Goal: Task Accomplishment & Management: Use online tool/utility

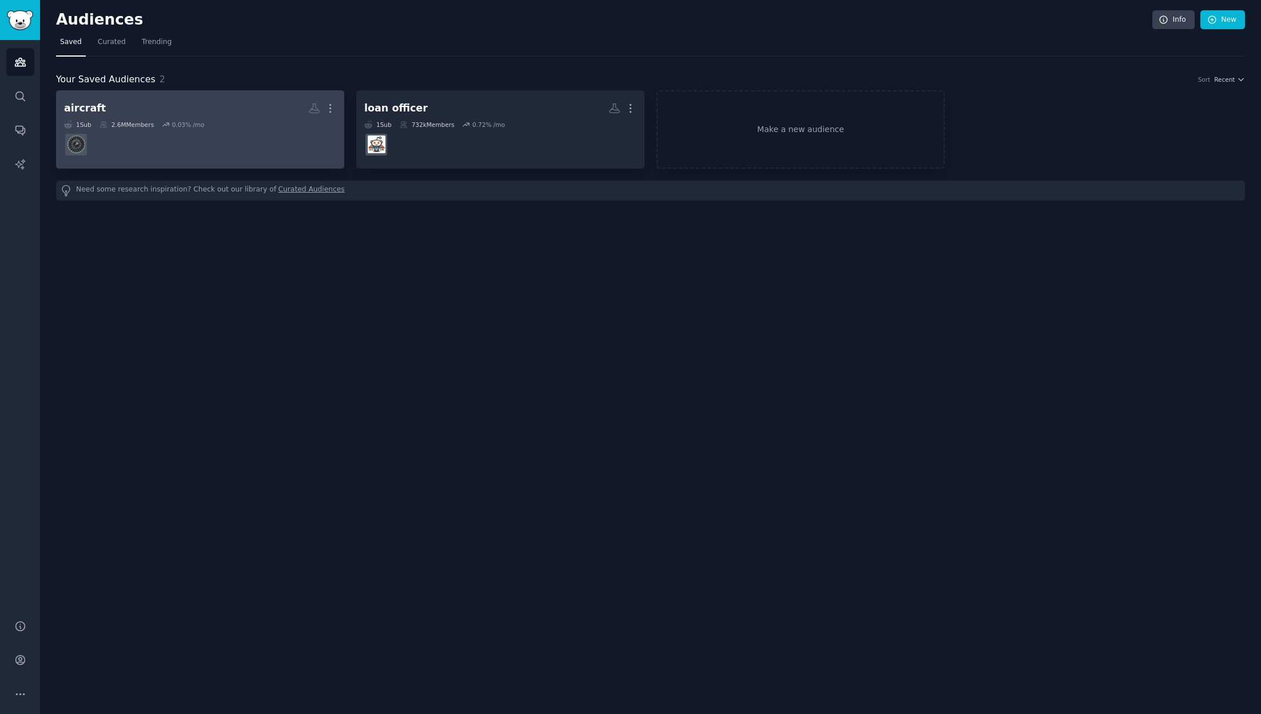
click at [251, 123] on div "1 Sub 2.6M Members 0.03 % /mo" at bounding box center [200, 125] width 272 height 8
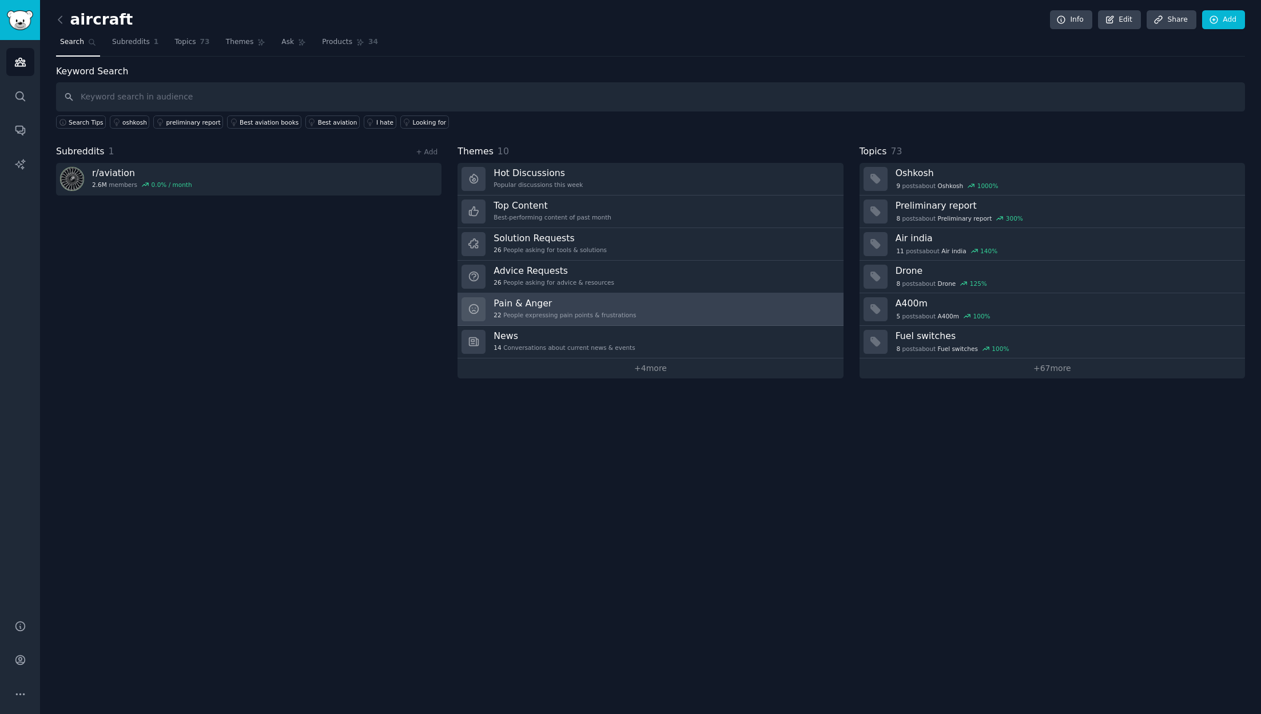
click at [669, 310] on link "Pain & Anger 22 People expressing pain points & frustrations" at bounding box center [649, 309] width 385 height 33
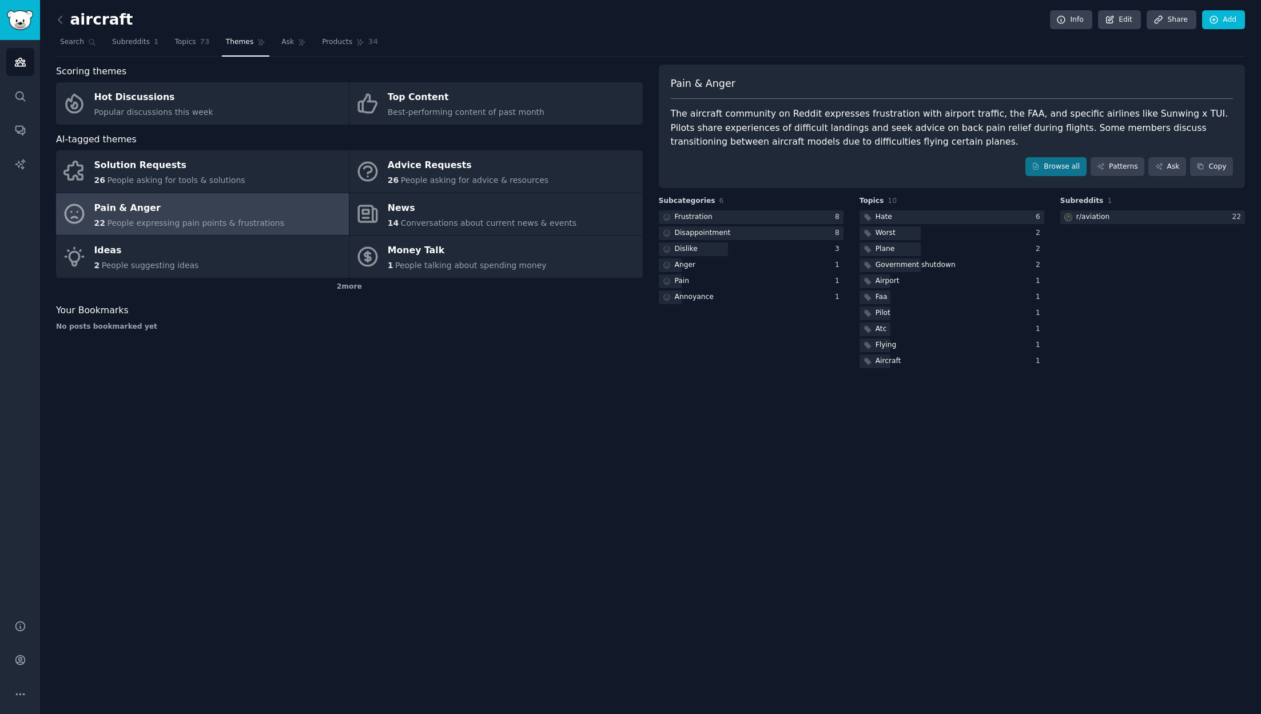
click at [87, 23] on h2 "aircraft" at bounding box center [94, 20] width 77 height 18
click at [63, 21] on icon at bounding box center [60, 20] width 12 height 12
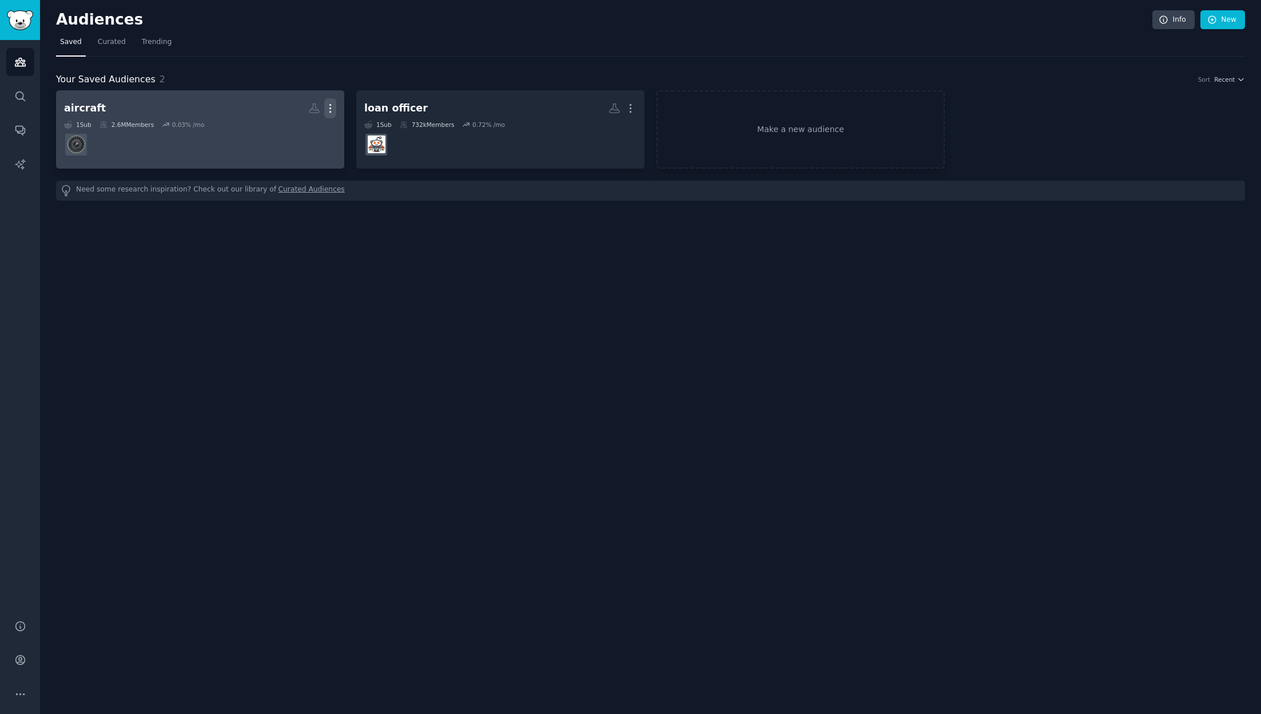
click at [324, 109] on icon "button" at bounding box center [330, 108] width 12 height 12
click at [309, 131] on p "Delete" at bounding box center [299, 132] width 26 height 12
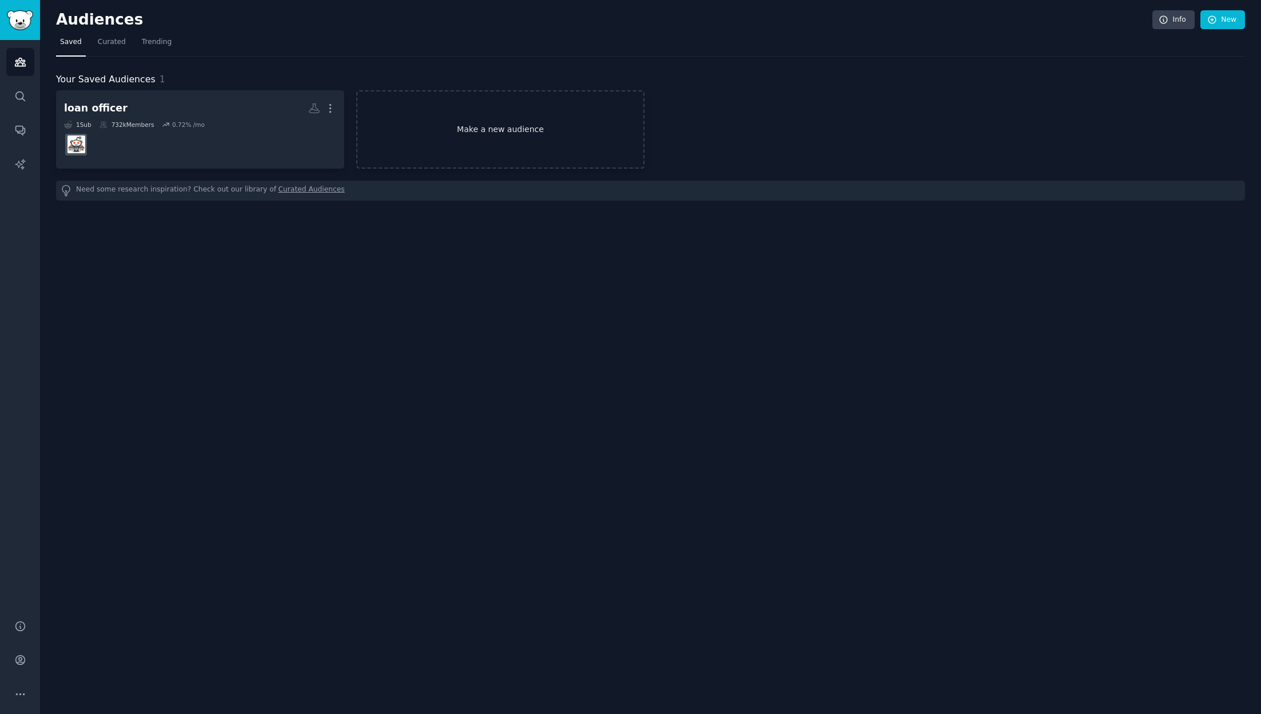
click at [472, 121] on link "Make a new audience" at bounding box center [500, 129] width 288 height 78
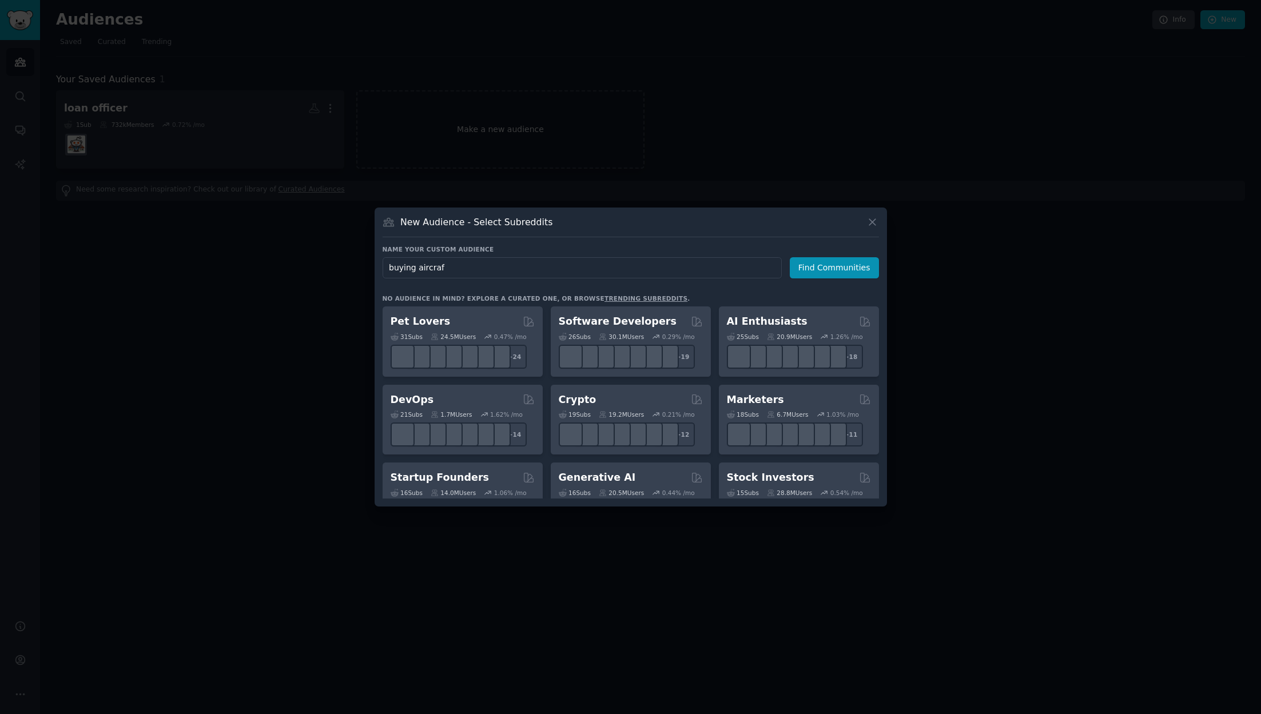
type input "buying aircraft"
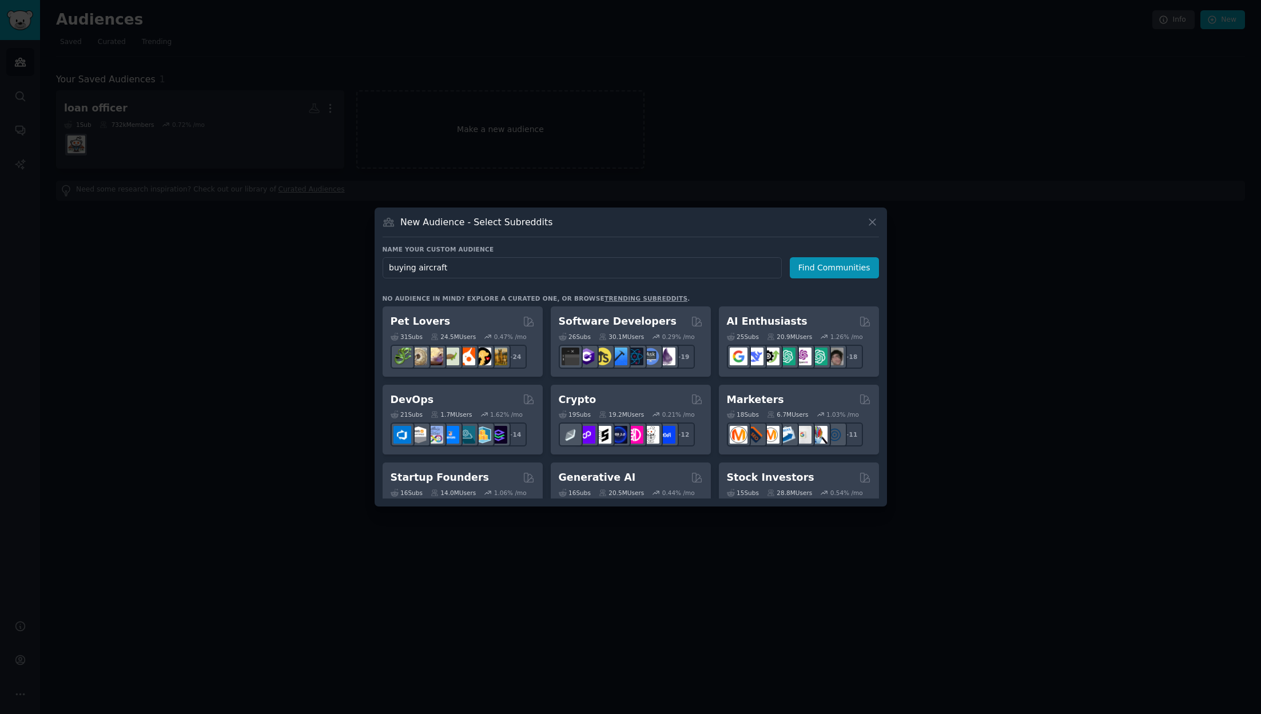
click button "Find Communities" at bounding box center [834, 267] width 89 height 21
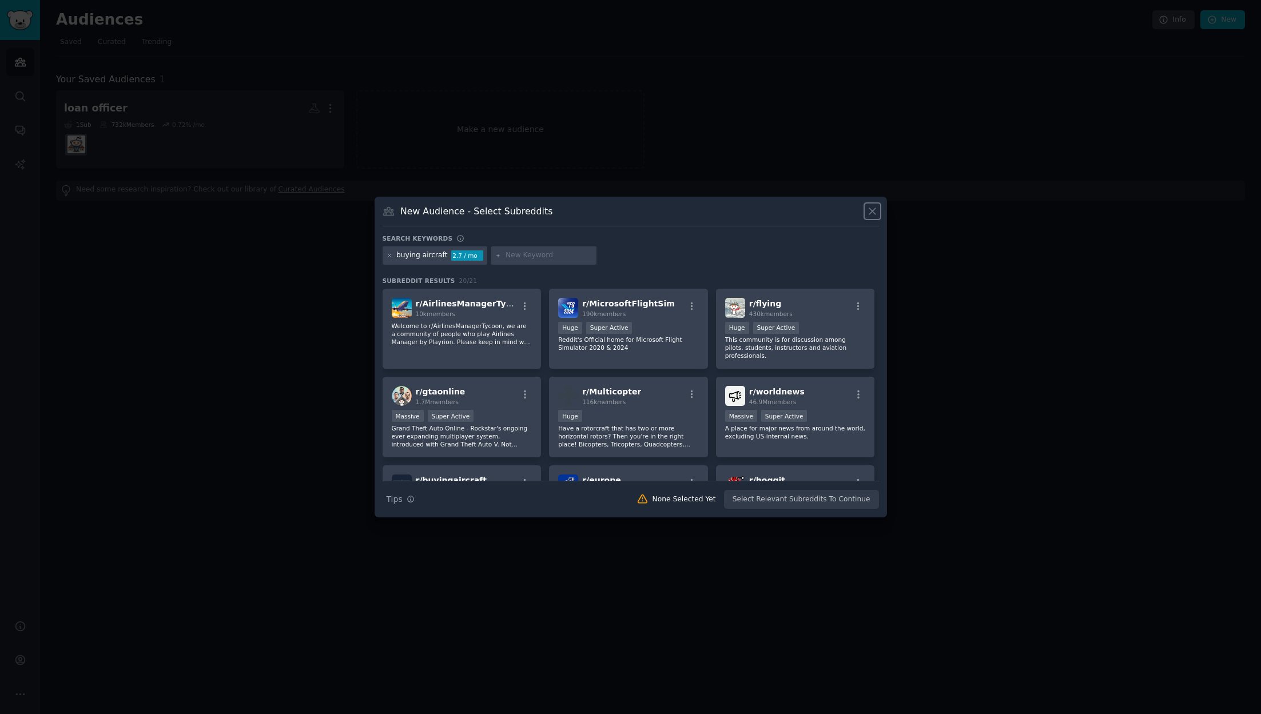
click at [870, 213] on icon at bounding box center [872, 212] width 6 height 6
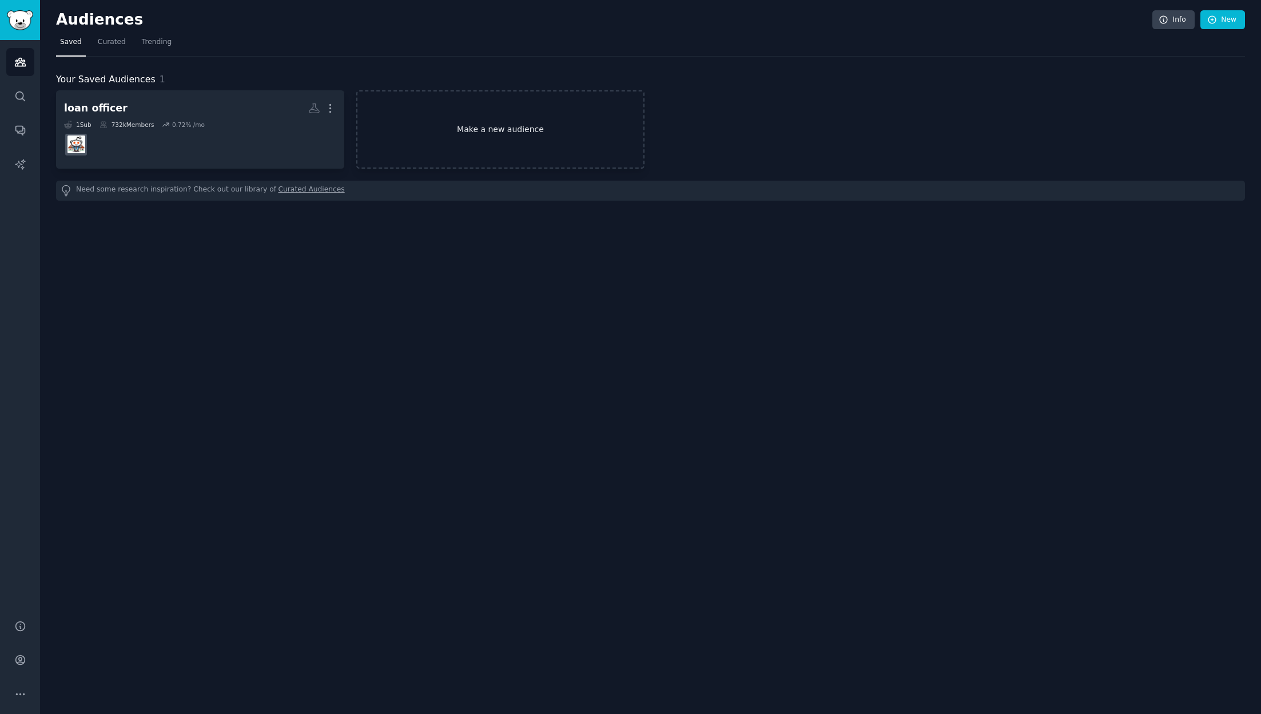
click at [499, 121] on link "Make a new audience" at bounding box center [500, 129] width 288 height 78
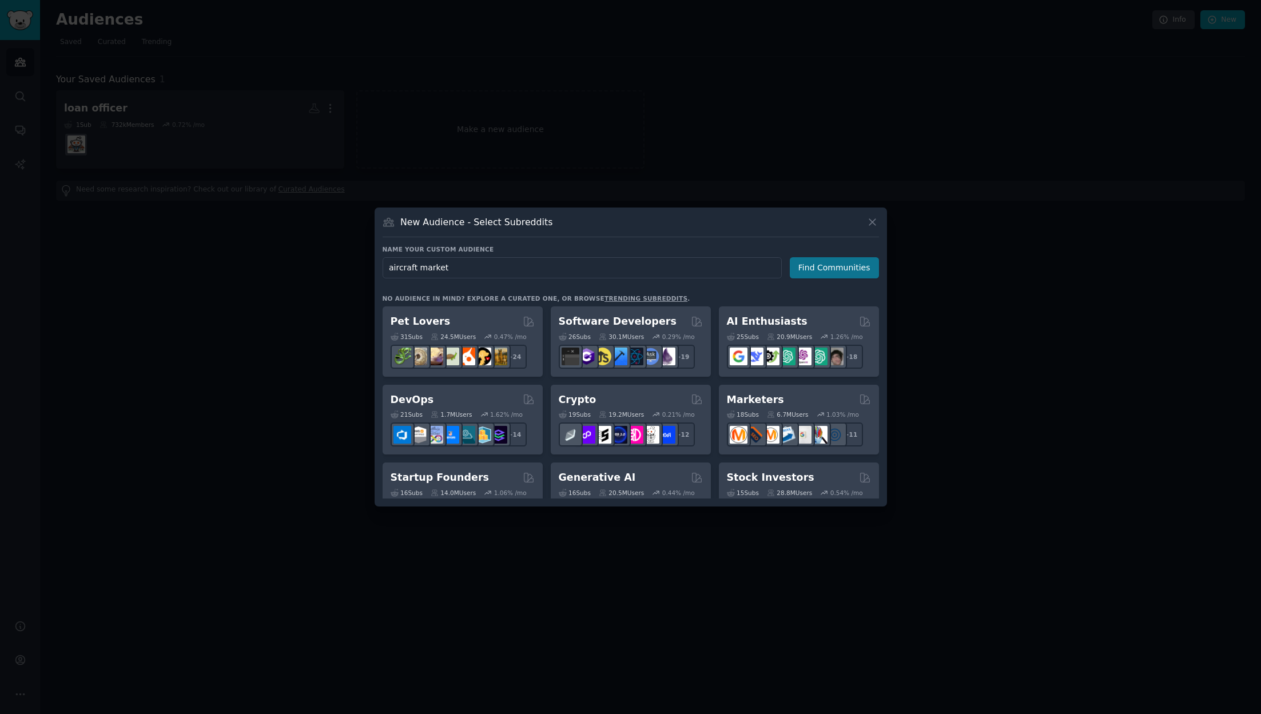
type input "aircraft market"
click at [819, 274] on button "Find Communities" at bounding box center [834, 267] width 89 height 21
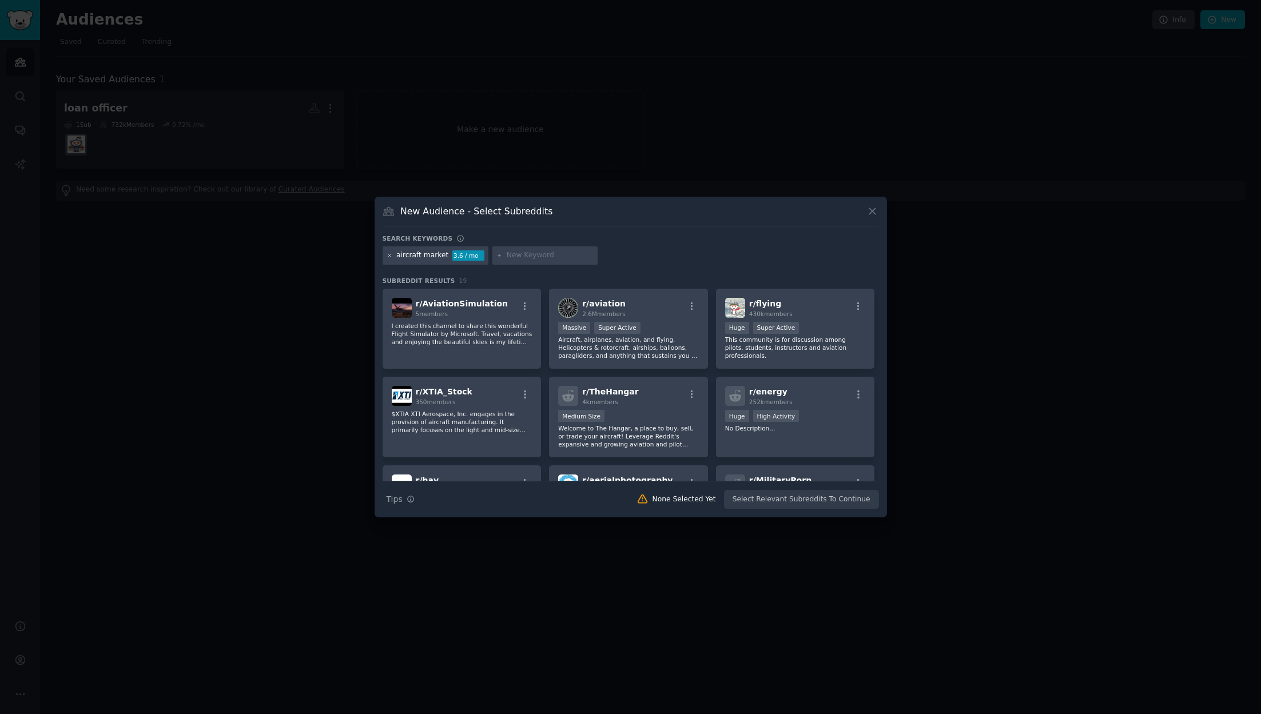
click at [388, 256] on icon at bounding box center [389, 256] width 6 height 6
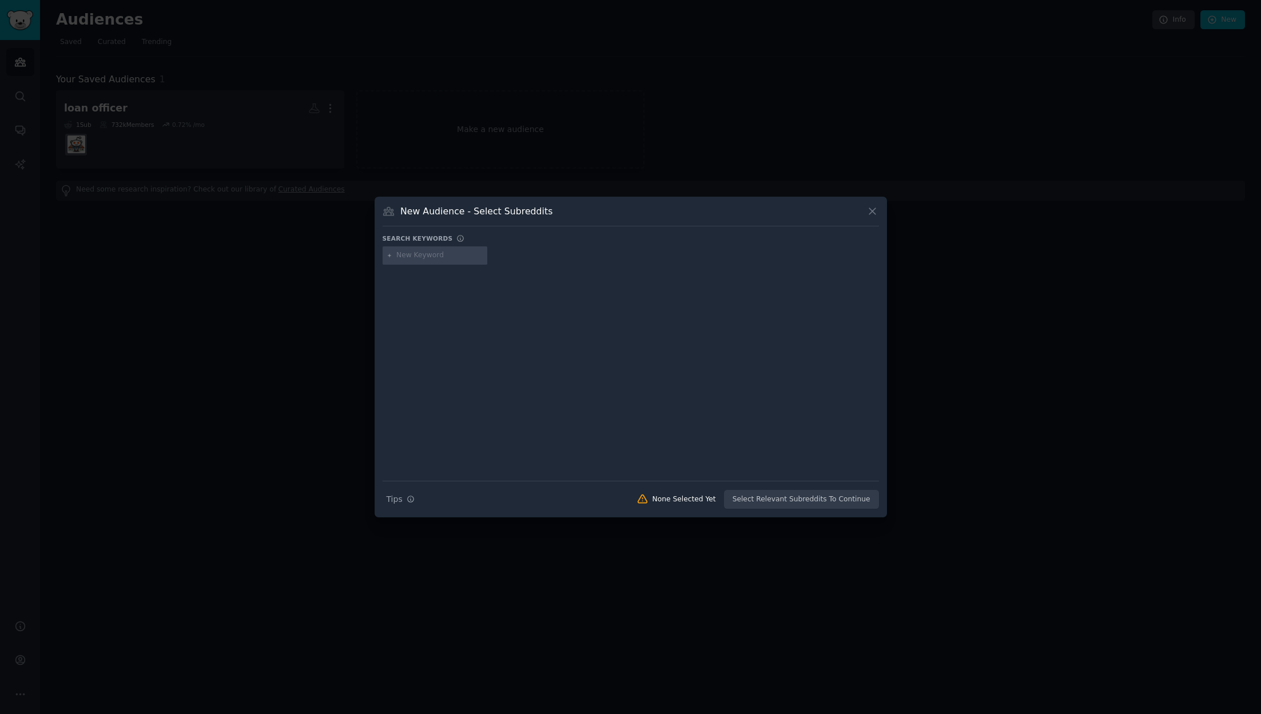
click at [418, 258] on input "text" at bounding box center [439, 255] width 87 height 10
type input "aircraft listing"
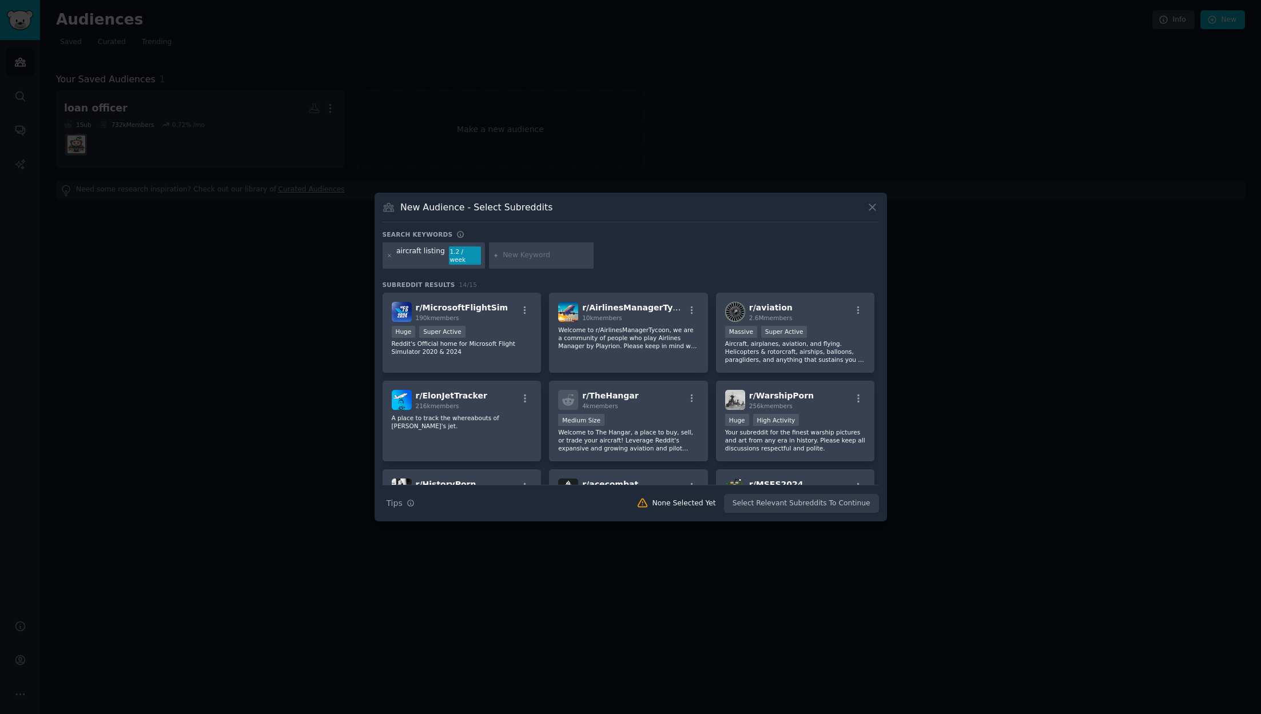
click at [464, 254] on div "1.2 / week" at bounding box center [465, 255] width 32 height 18
click at [441, 257] on div "aircraft listing" at bounding box center [420, 255] width 49 height 18
click at [464, 256] on div "1.2 / week" at bounding box center [465, 255] width 32 height 18
click at [472, 253] on div "1.2 / week" at bounding box center [465, 255] width 32 height 18
click at [435, 256] on div "aircraft listing" at bounding box center [420, 255] width 49 height 18
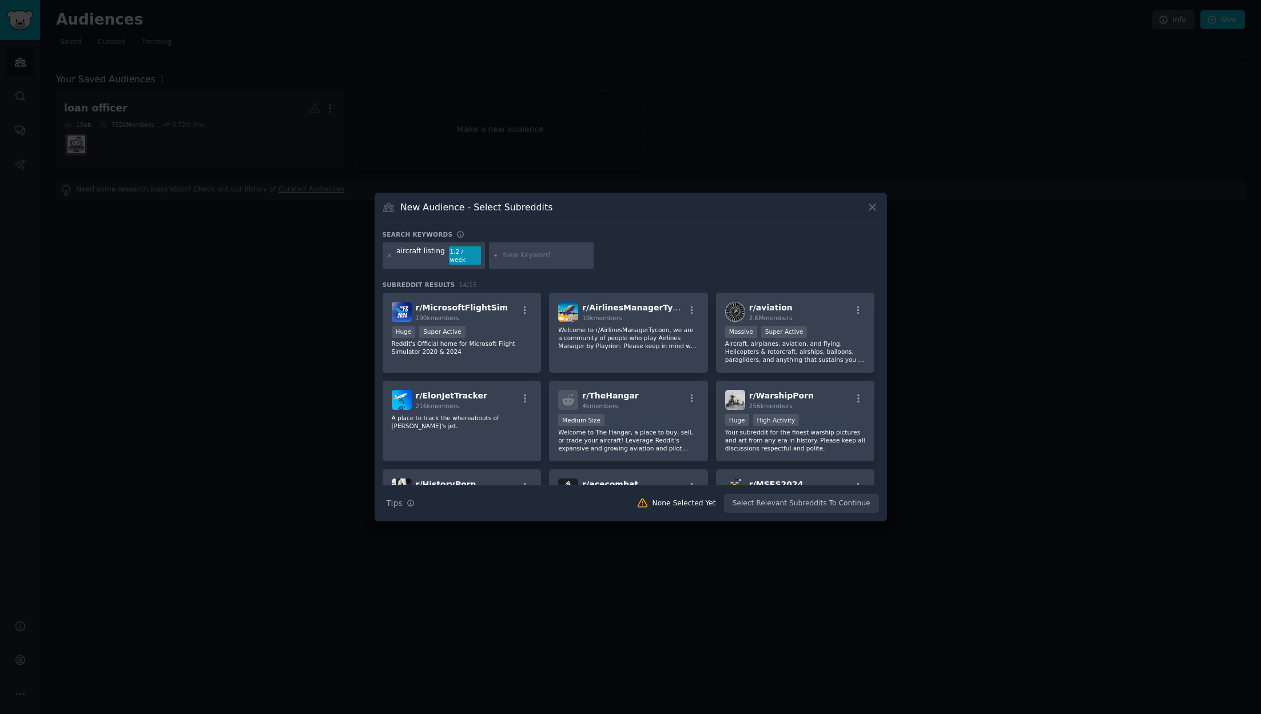
click at [389, 256] on icon at bounding box center [389, 255] width 3 height 3
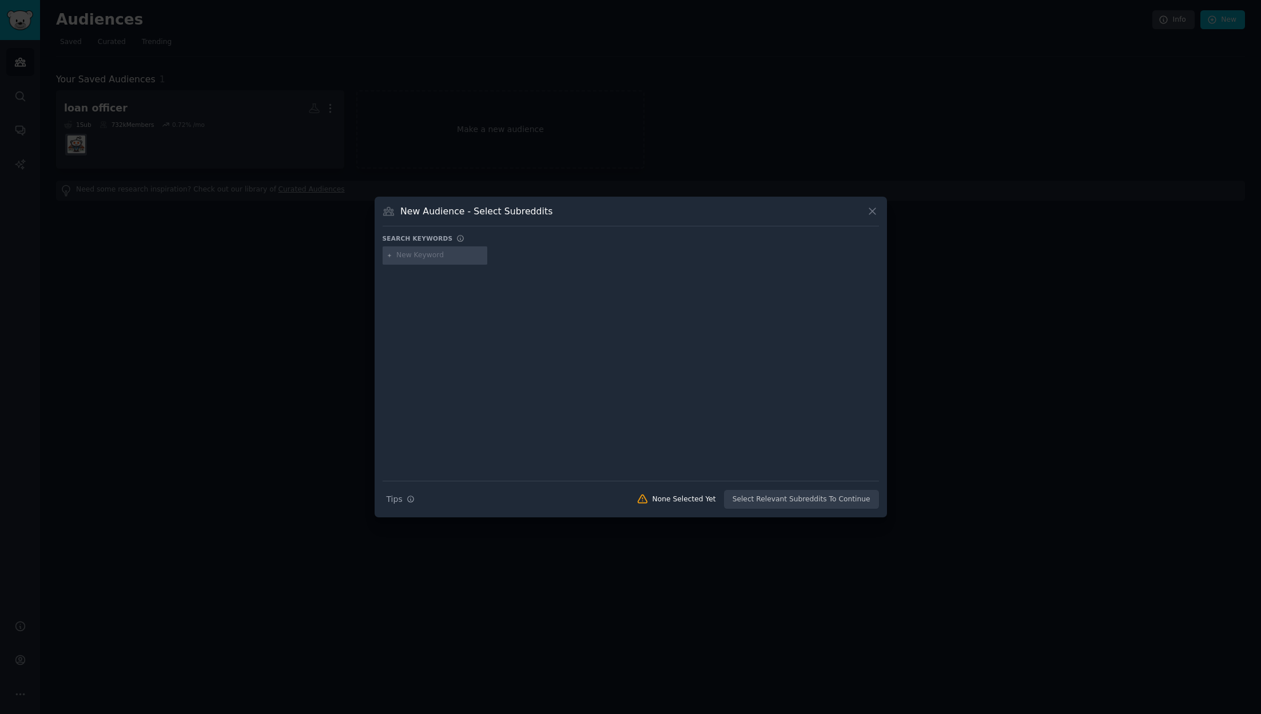
click at [410, 258] on input "text" at bounding box center [439, 255] width 87 height 10
type input "aircraft"
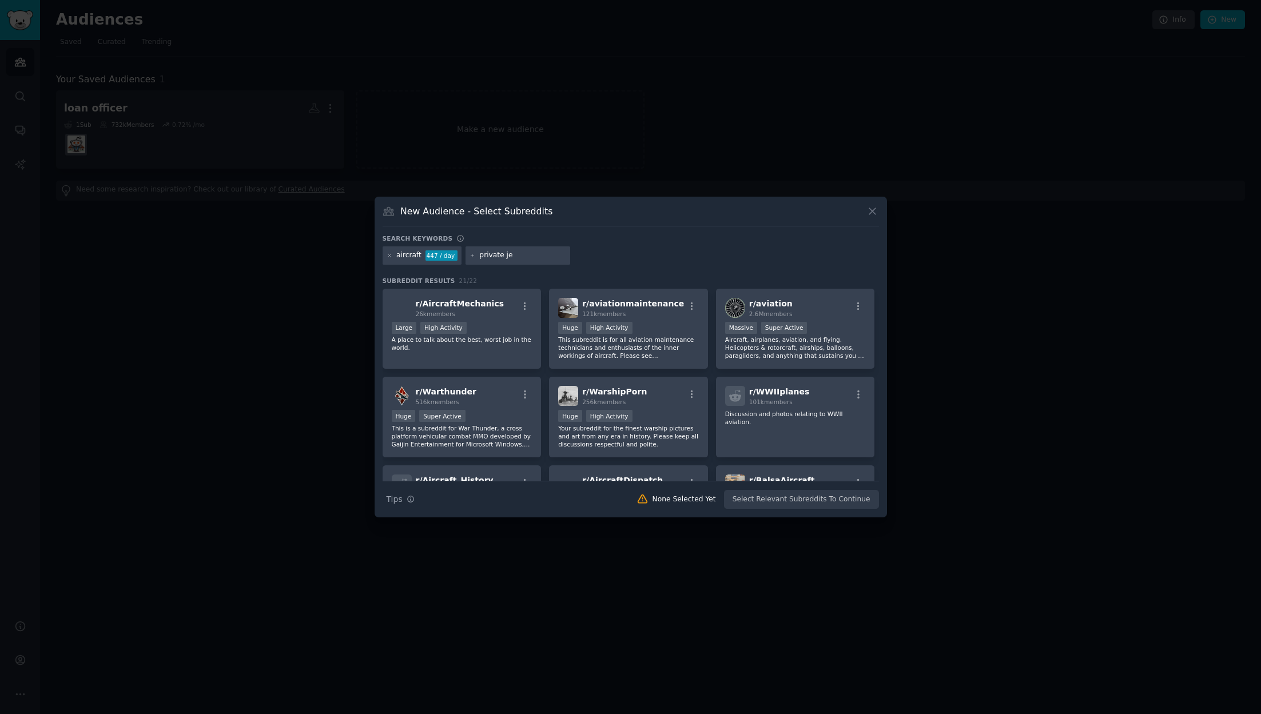
type input "private jet"
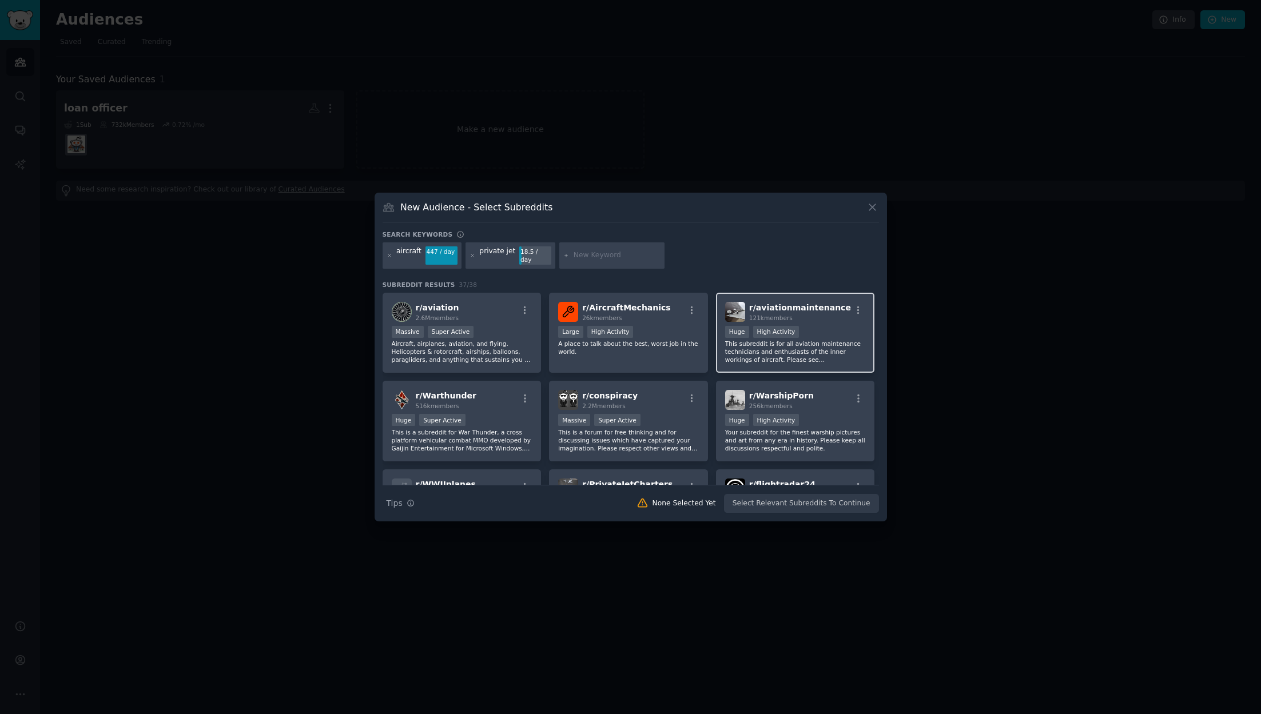
scroll to position [161, 0]
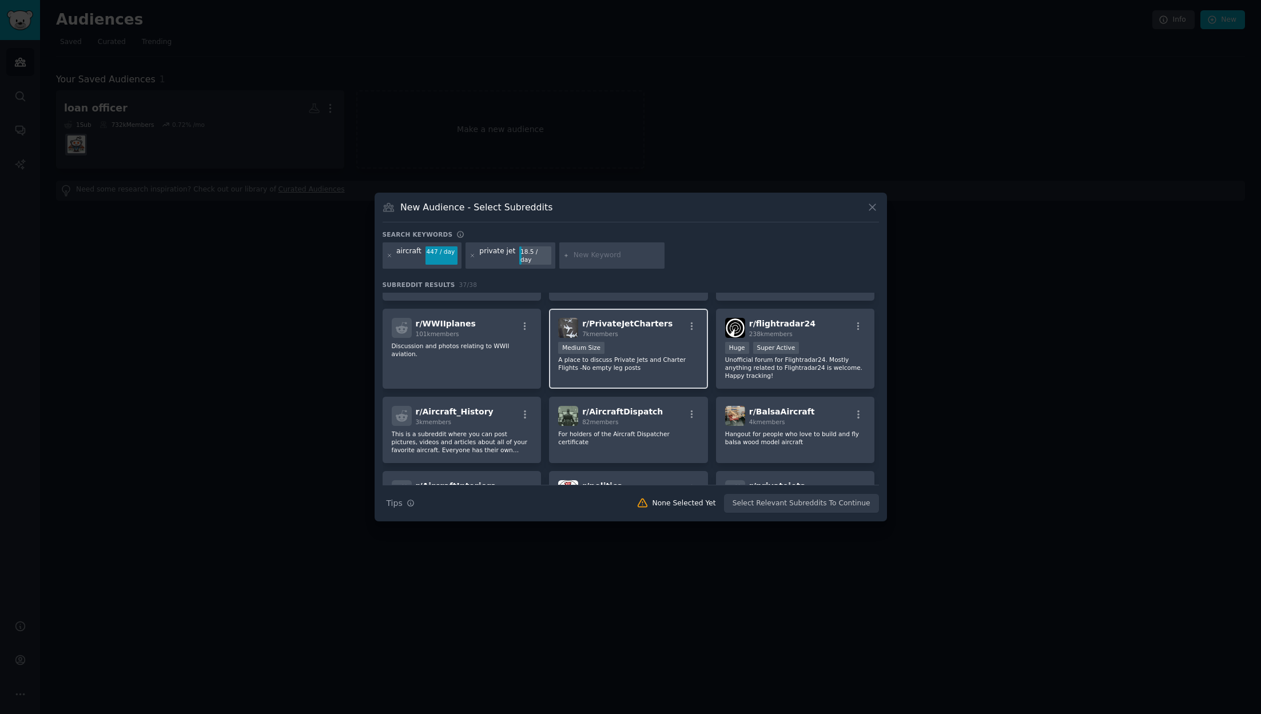
click at [657, 330] on div "7k members" at bounding box center [627, 334] width 90 height 8
click at [823, 497] on button "Create Audience" at bounding box center [840, 503] width 75 height 19
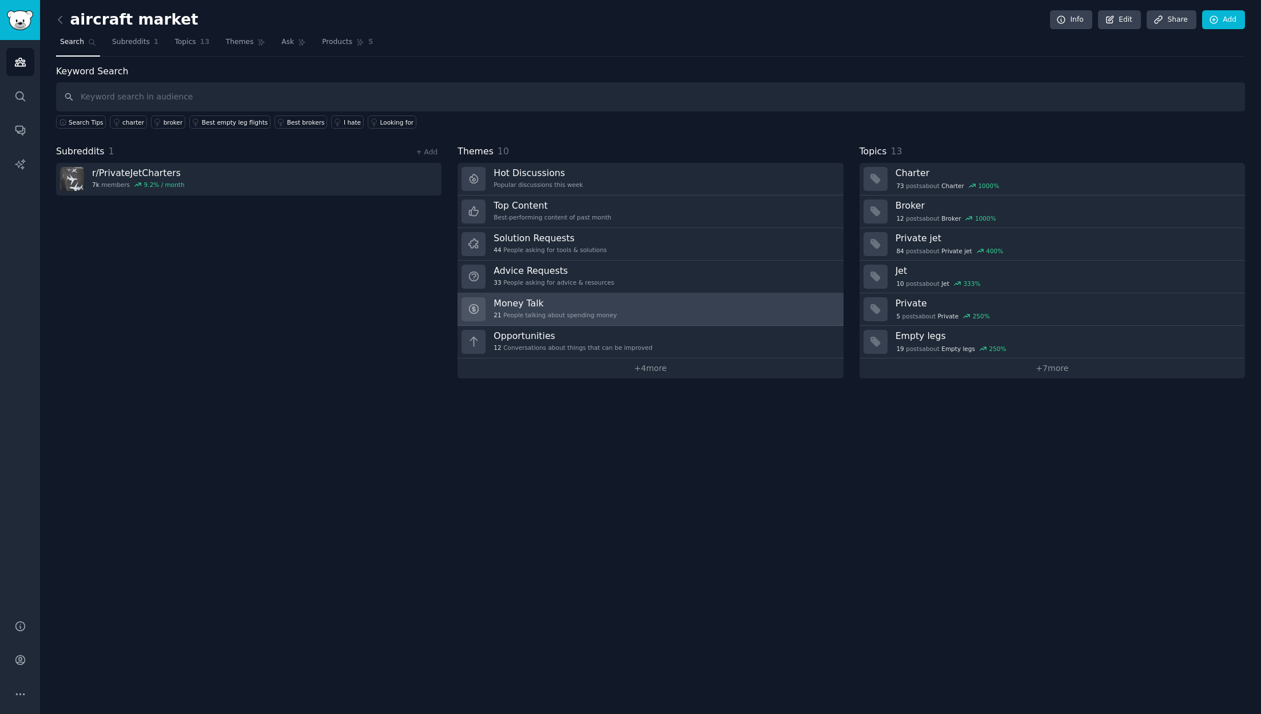
click at [585, 317] on div "21 People talking about spending money" at bounding box center [554, 315] width 123 height 8
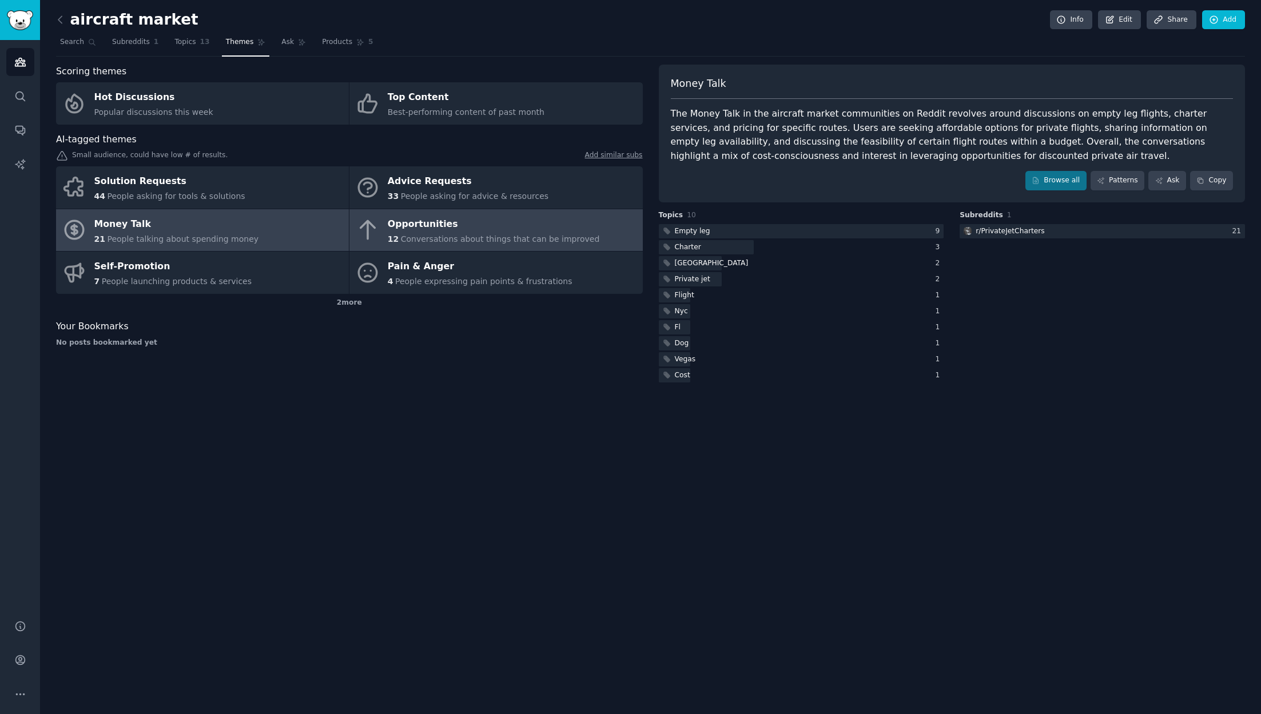
click at [524, 222] on div "Opportunities" at bounding box center [494, 224] width 212 height 18
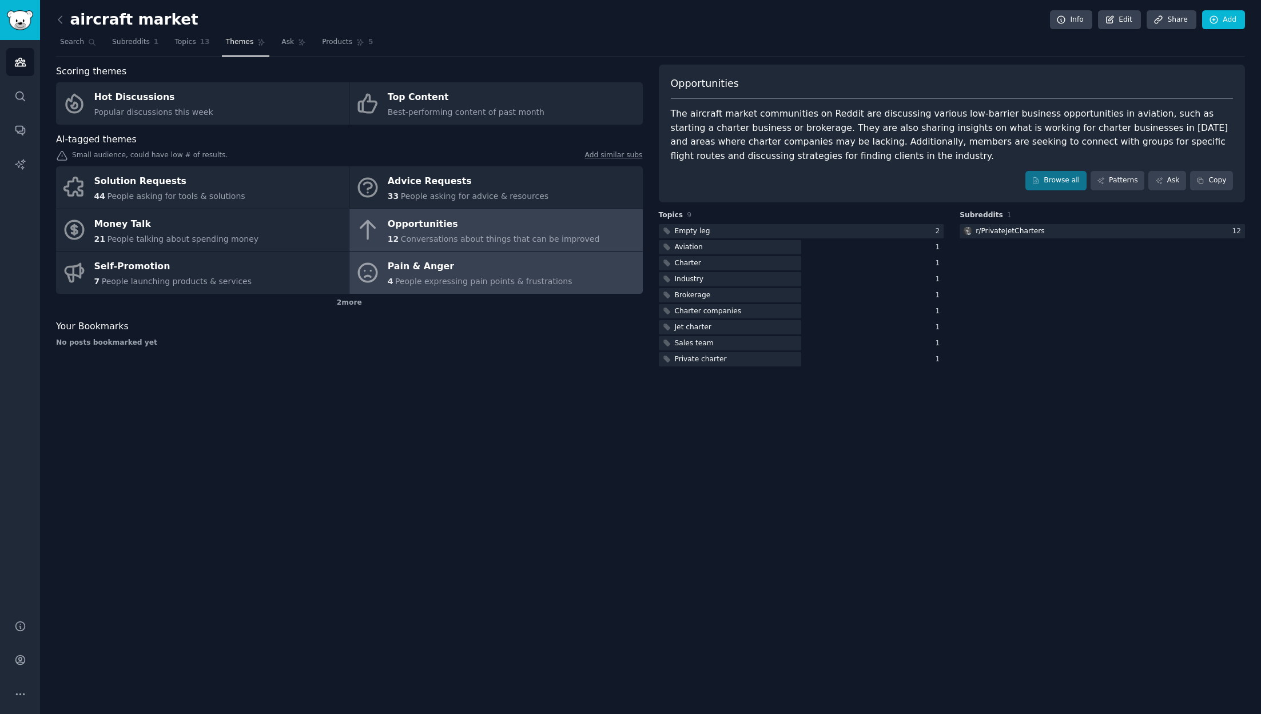
click at [501, 278] on span "People expressing pain points & frustrations" at bounding box center [483, 281] width 177 height 9
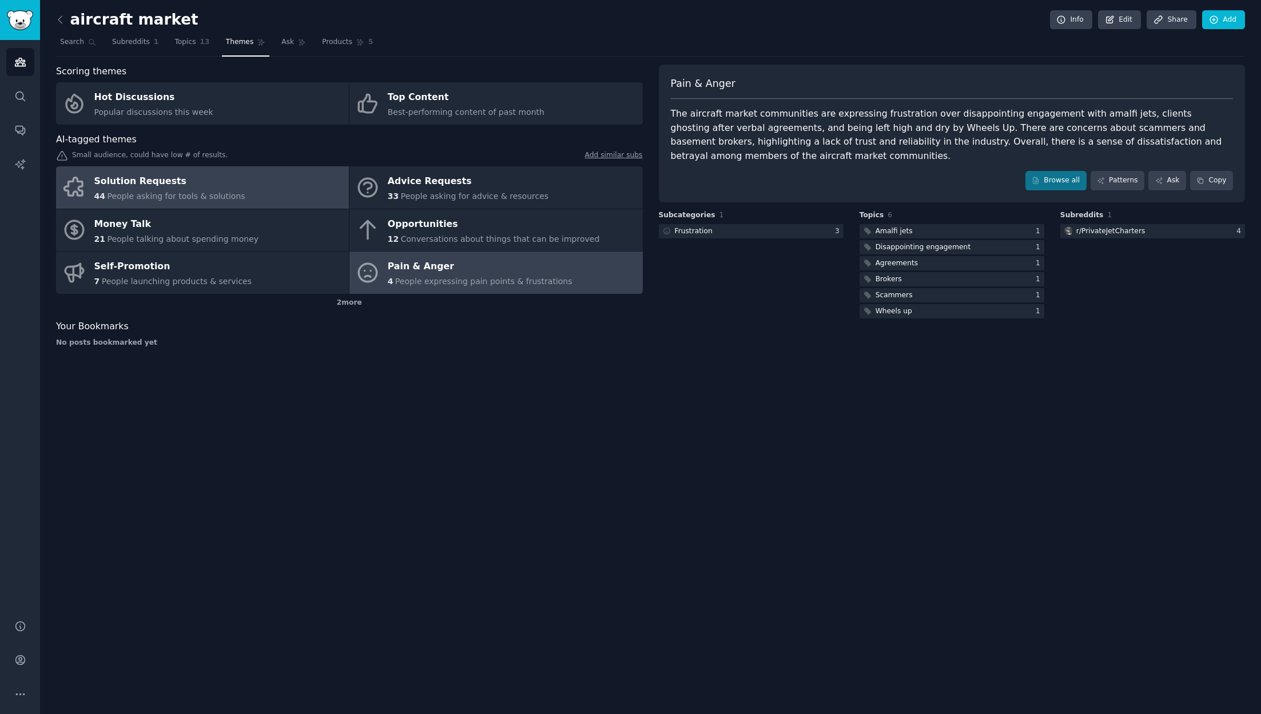
click at [257, 193] on link "Solution Requests 44 People asking for tools & solutions" at bounding box center [202, 187] width 293 height 42
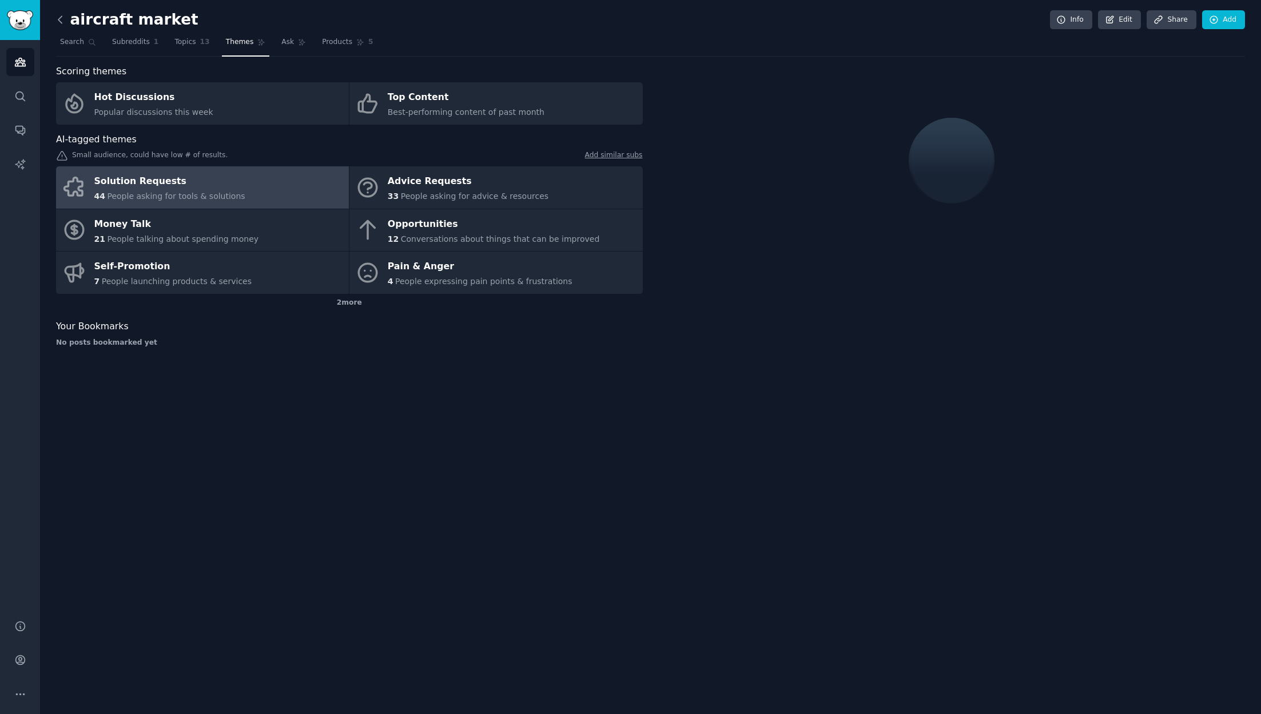
click at [57, 21] on icon at bounding box center [60, 20] width 12 height 12
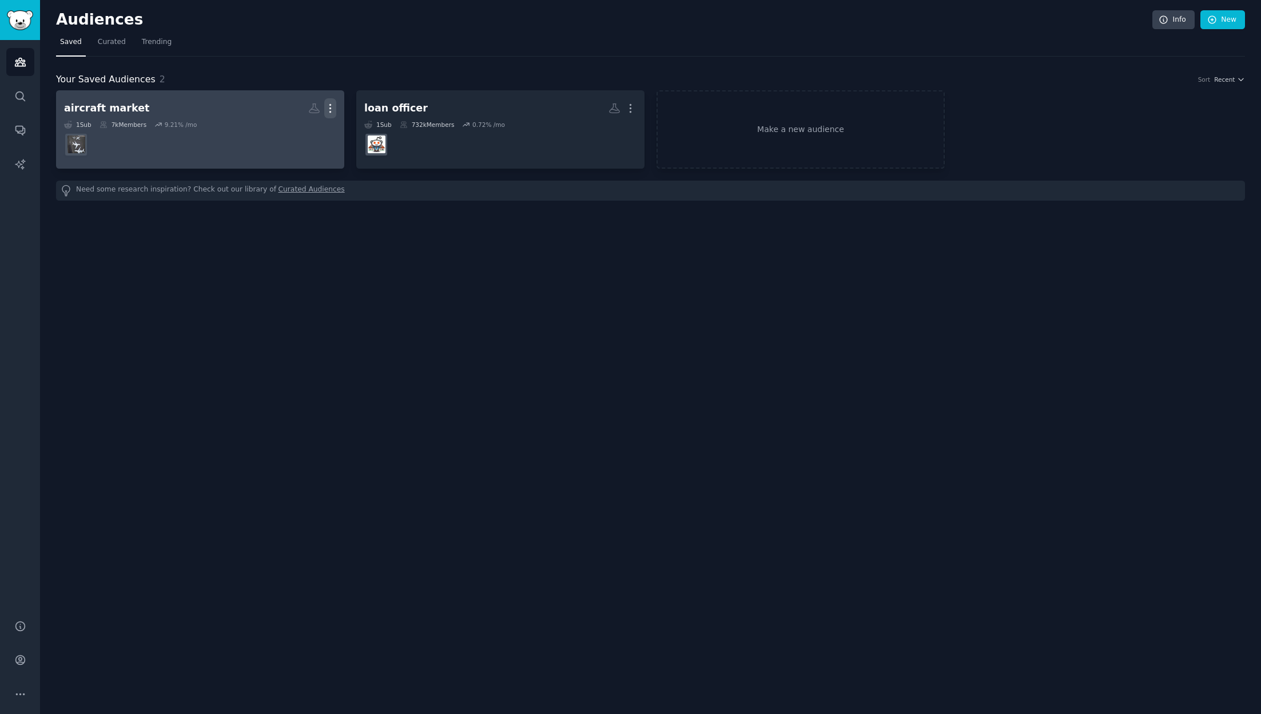
click at [331, 111] on icon "button" at bounding box center [330, 108] width 12 height 12
click at [301, 133] on p "Delete" at bounding box center [299, 132] width 26 height 12
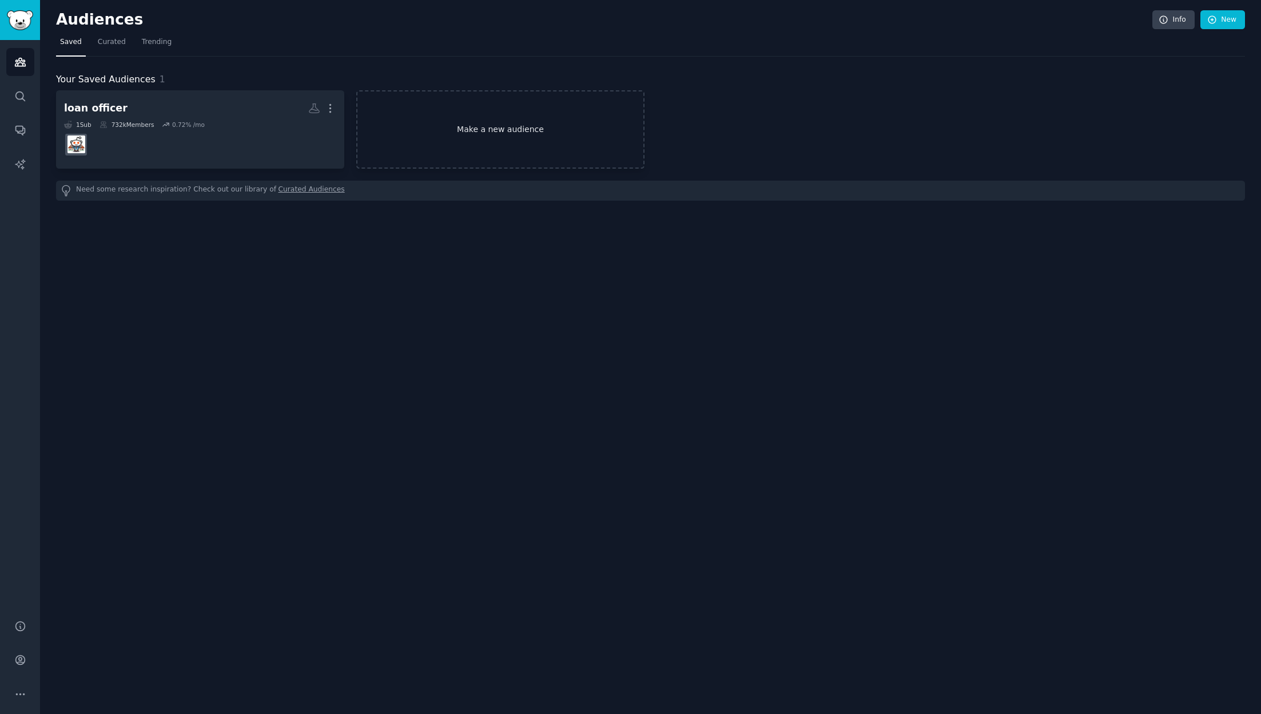
click at [468, 119] on link "Make a new audience" at bounding box center [500, 129] width 288 height 78
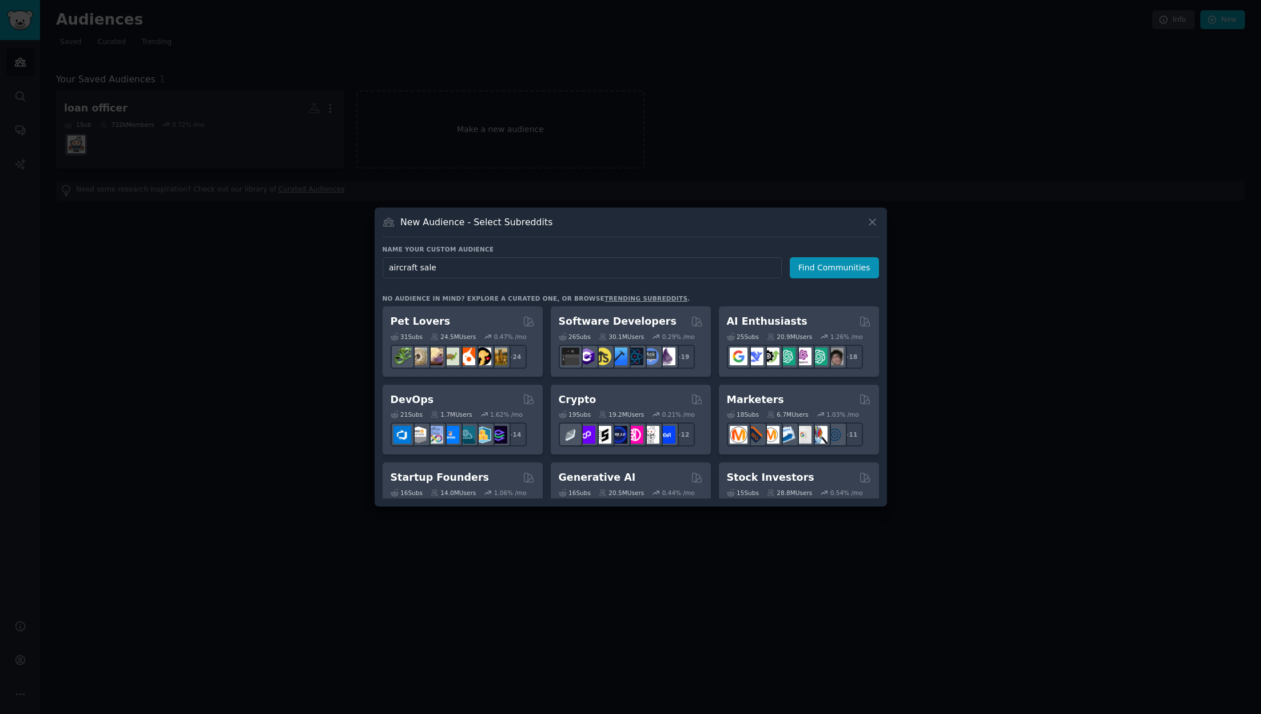
type input "aircraft sales"
click button "Find Communities" at bounding box center [834, 267] width 89 height 21
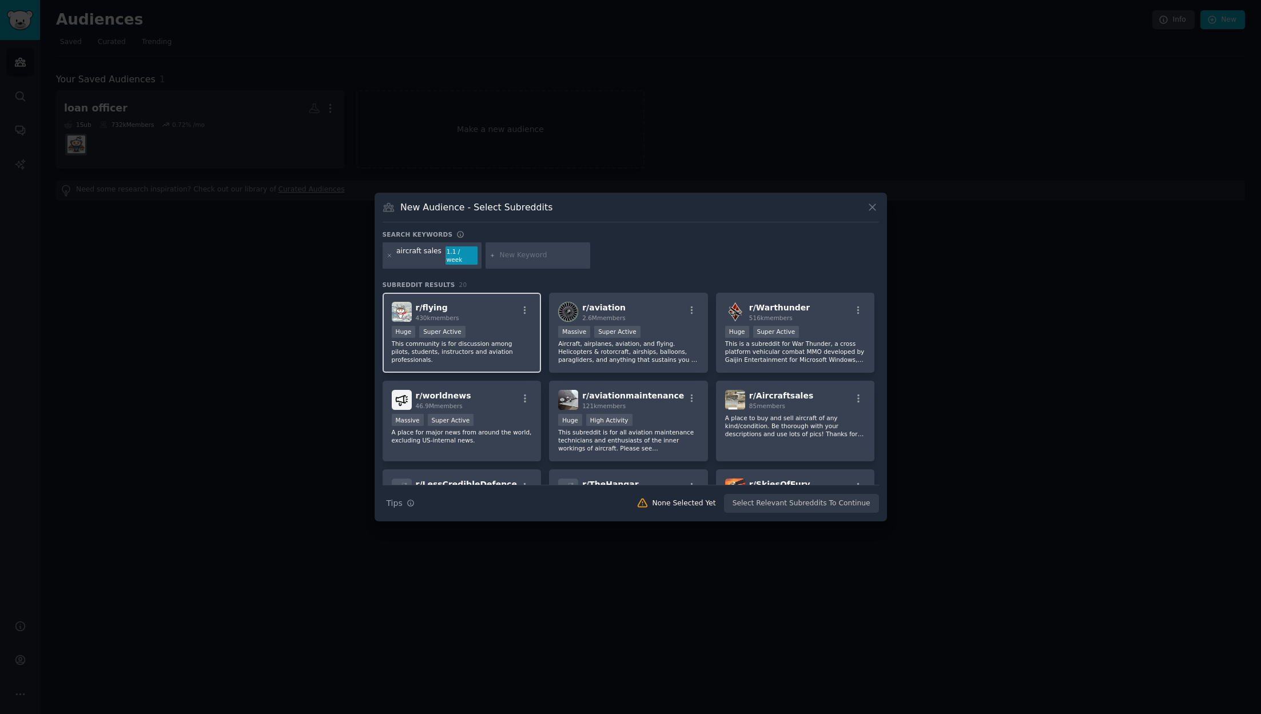
click at [495, 340] on p "This community is for discussion among pilots, students, instructors and aviati…" at bounding box center [462, 352] width 141 height 24
click at [853, 501] on button "Create Audience" at bounding box center [840, 503] width 75 height 19
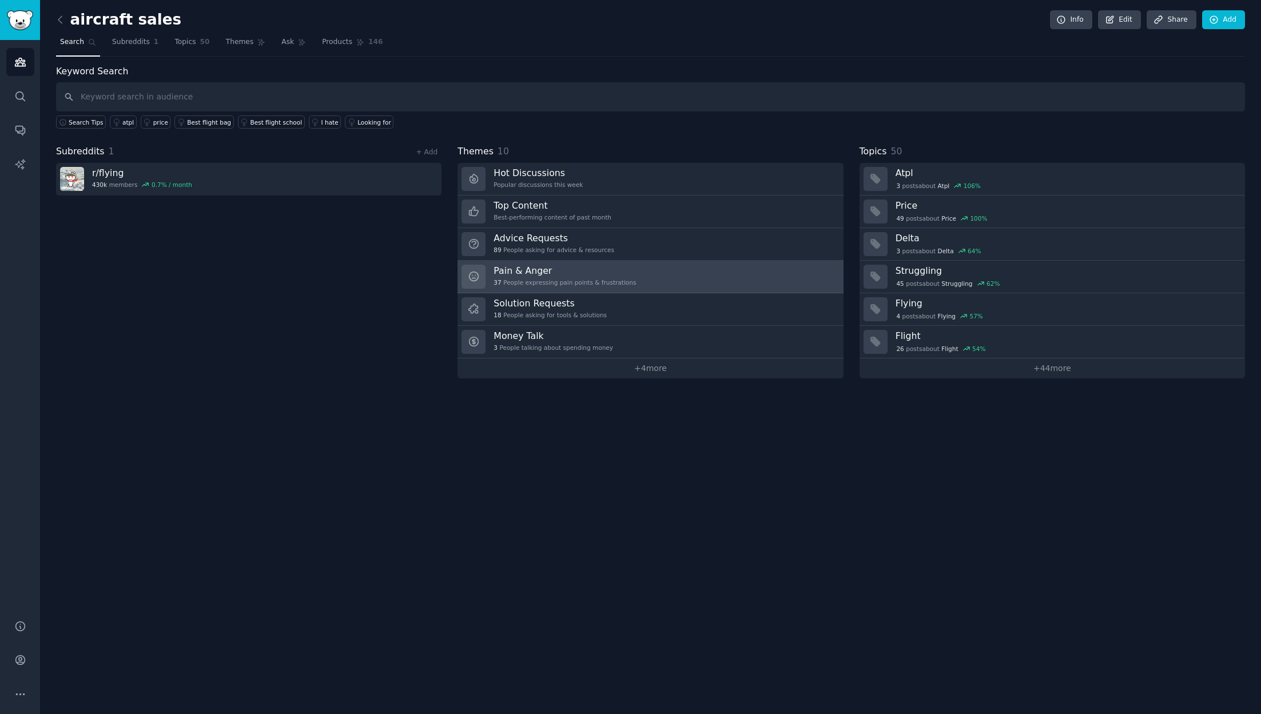
click at [576, 274] on h3 "Pain & Anger" at bounding box center [564, 271] width 142 height 12
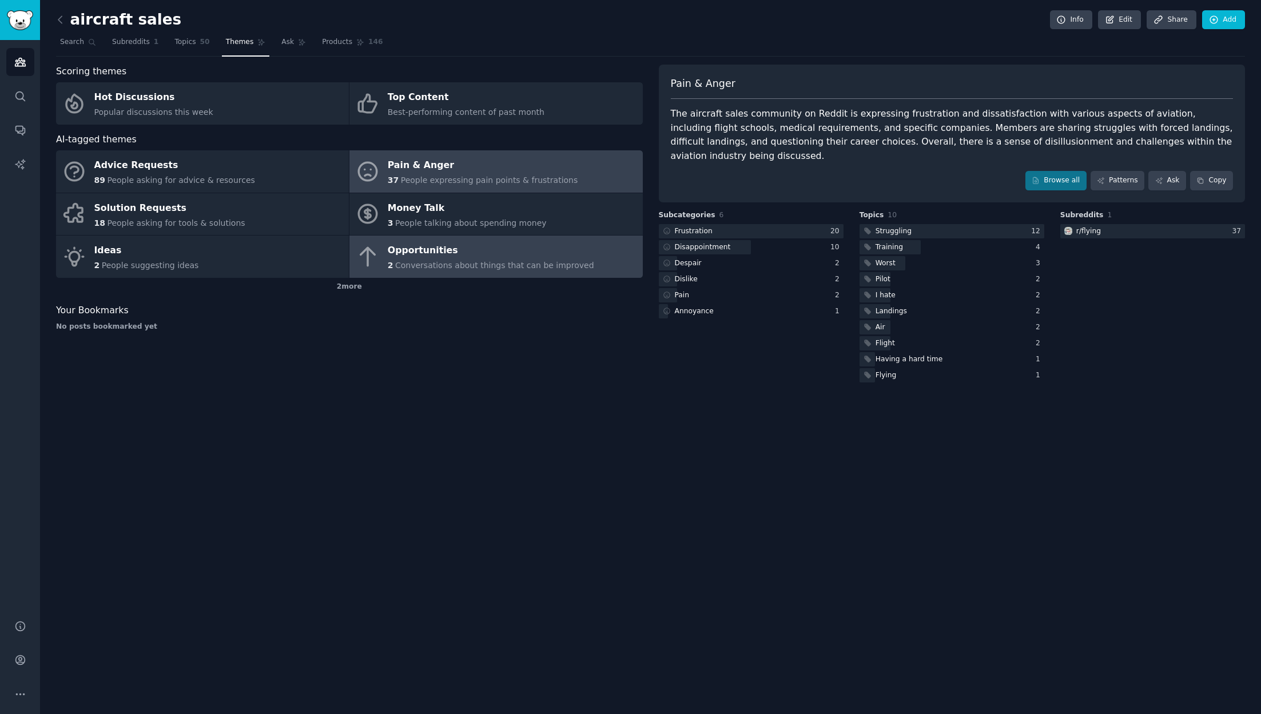
click at [473, 249] on div "Opportunities" at bounding box center [491, 251] width 206 height 18
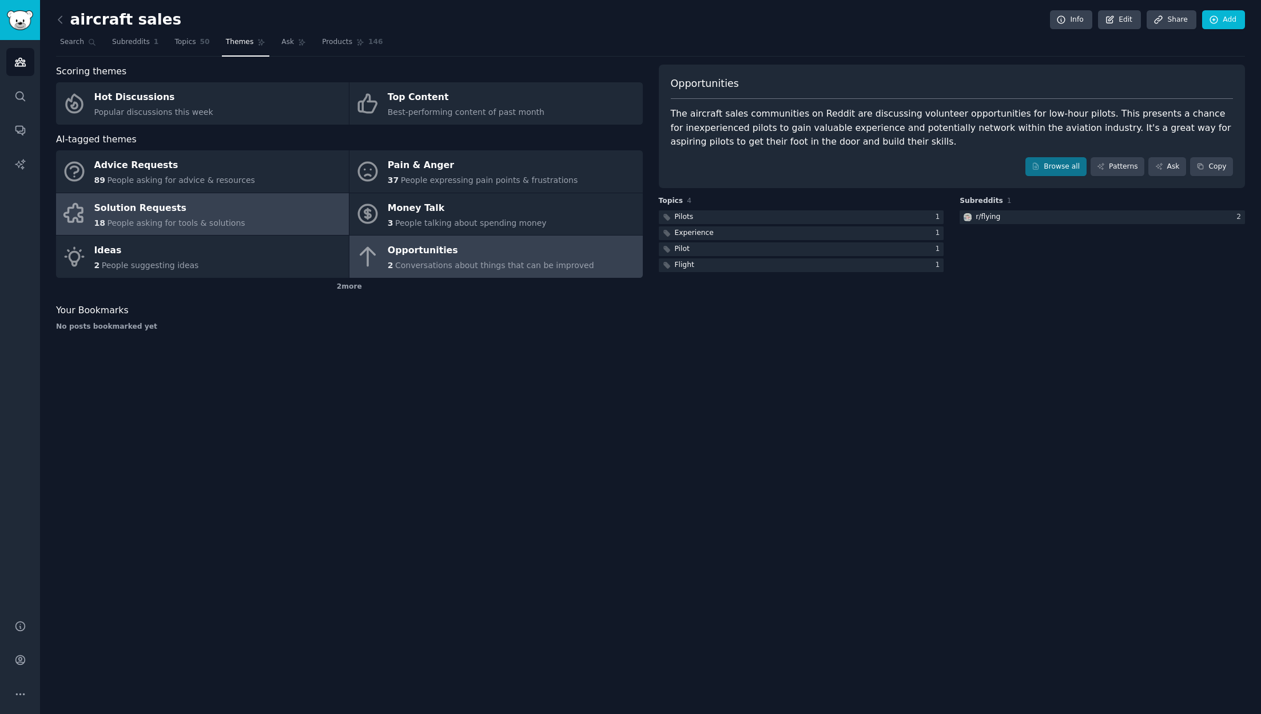
click at [260, 217] on link "Solution Requests 18 People asking for tools & solutions" at bounding box center [202, 214] width 293 height 42
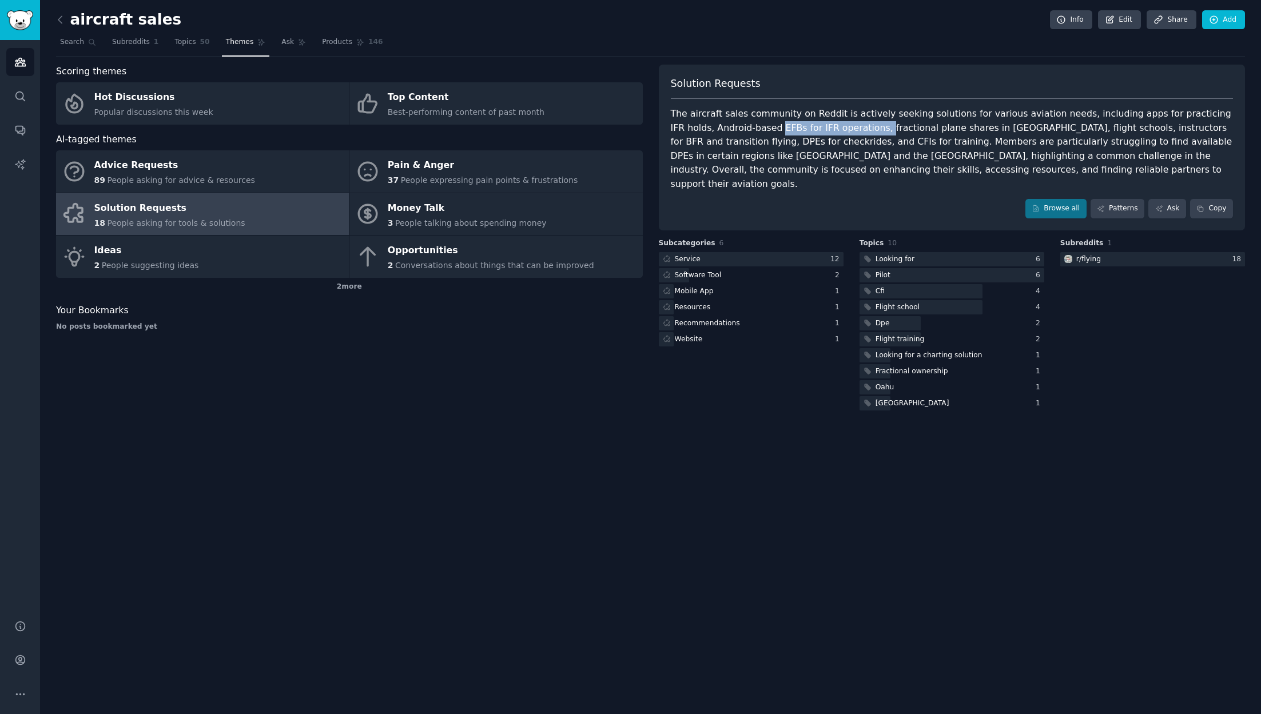
drag, startPoint x: 734, startPoint y: 127, endPoint x: 832, endPoint y: 127, distance: 98.9
click at [832, 127] on div "The aircraft sales community on Reddit is actively seeking solutions for variou…" at bounding box center [952, 149] width 563 height 84
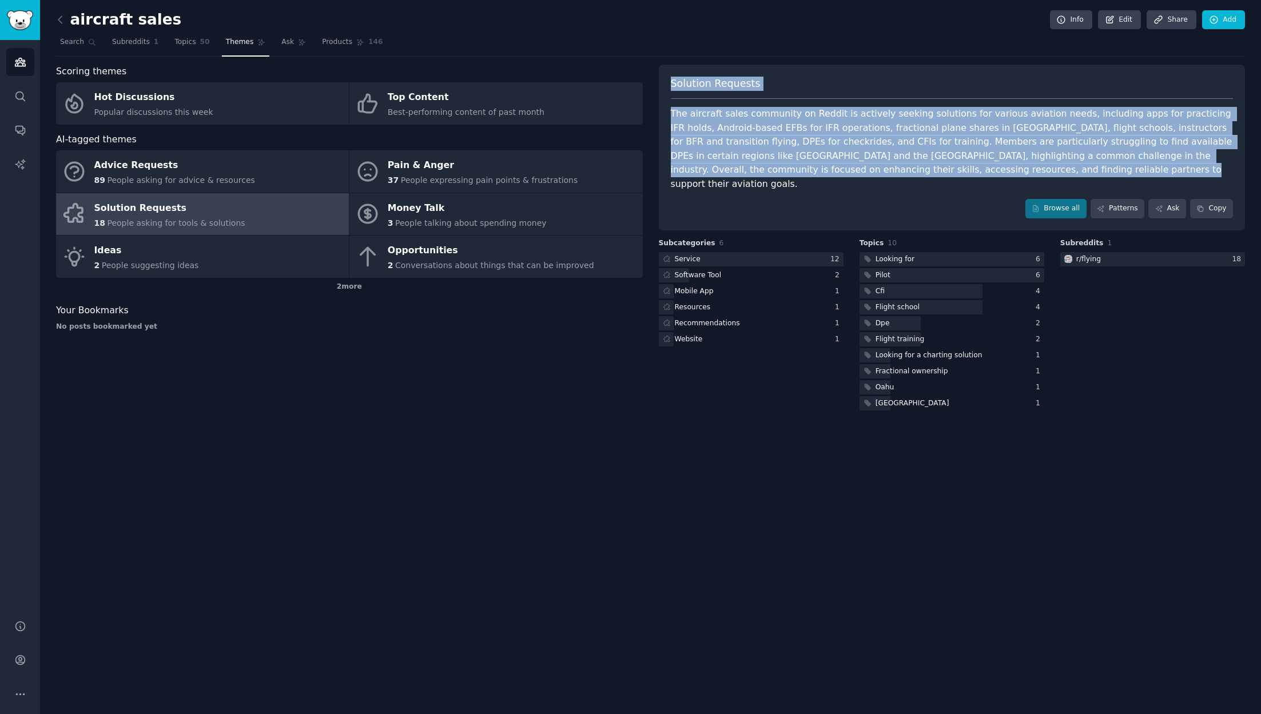
drag, startPoint x: 918, startPoint y: 172, endPoint x: 667, endPoint y: 81, distance: 266.2
click at [667, 81] on div "Solution Requests The aircraft sales community on Reddit is actively seeking so…" at bounding box center [952, 148] width 587 height 166
copy div "Solution Requests The aircraft sales community on Reddit is actively seeking so…"
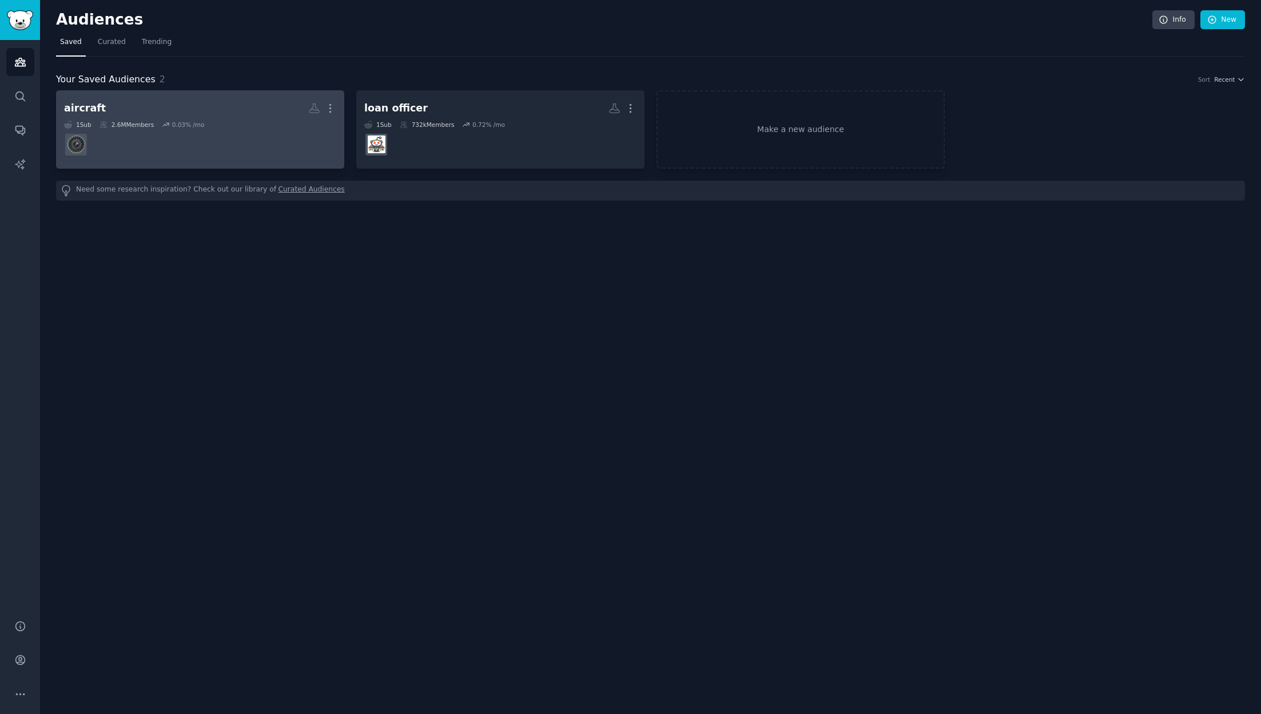
click at [244, 130] on dd at bounding box center [200, 145] width 272 height 32
